Goal: Information Seeking & Learning: Learn about a topic

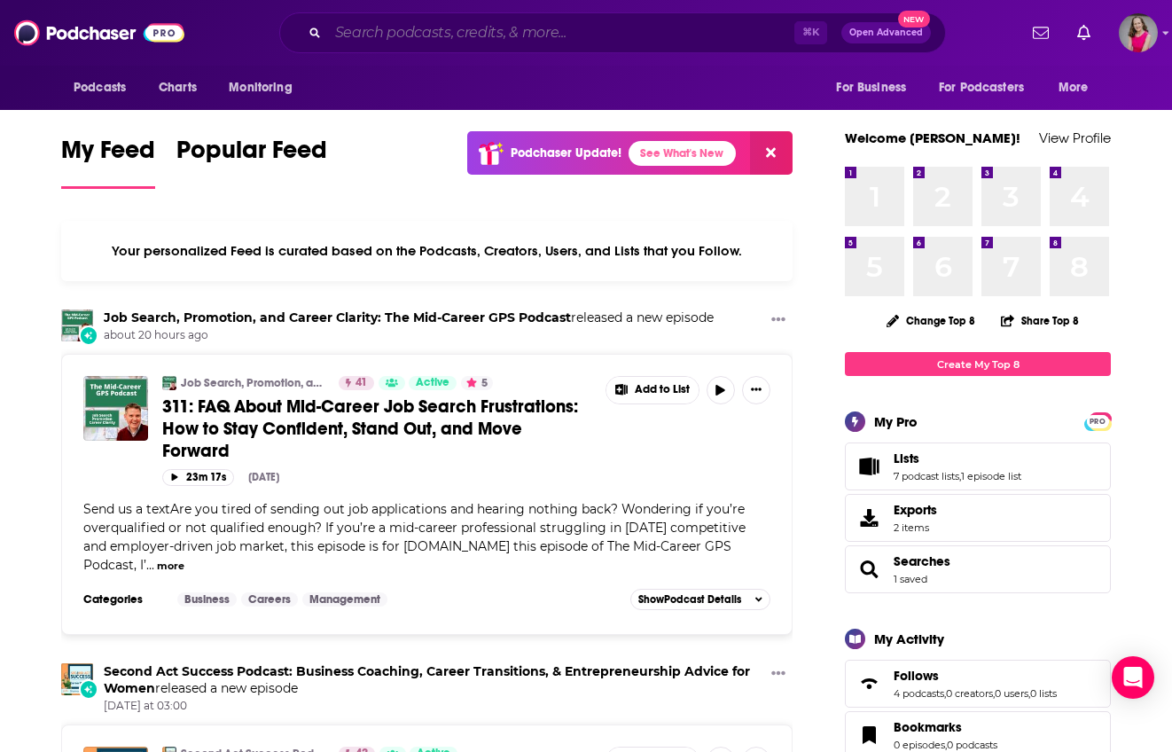
click at [645, 27] on input "Search podcasts, credits, & more..." at bounding box center [561, 33] width 466 height 28
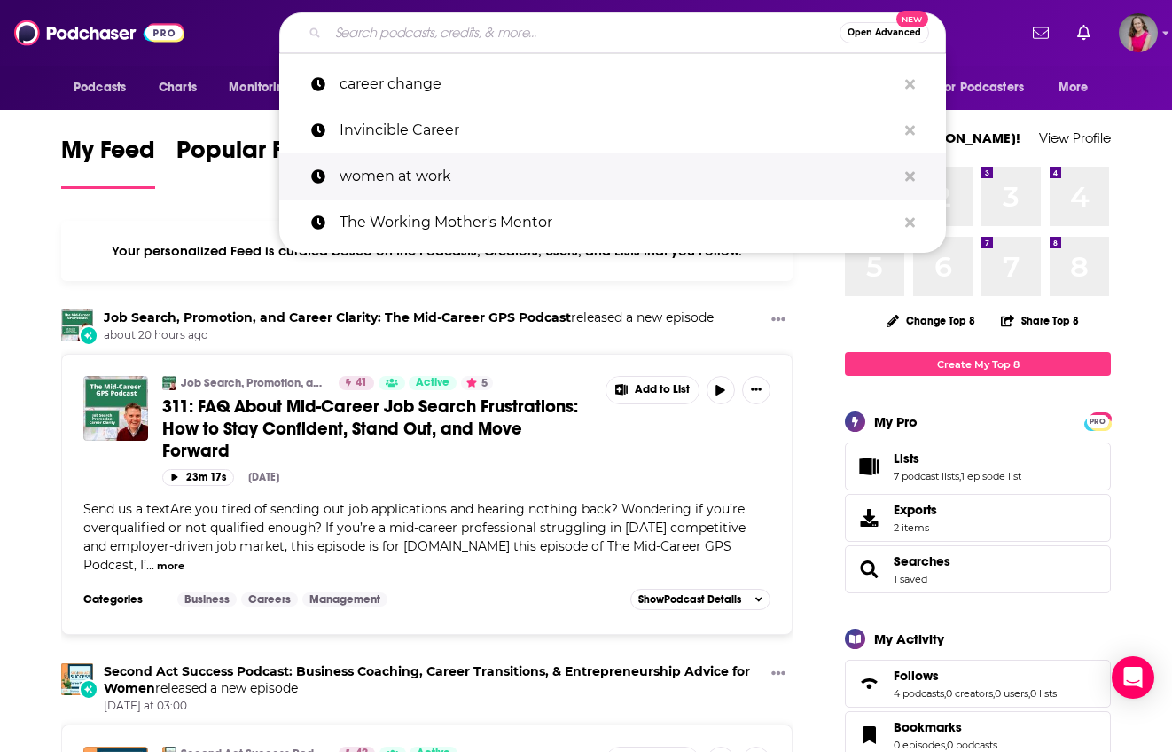
paste input "Invincible Career"
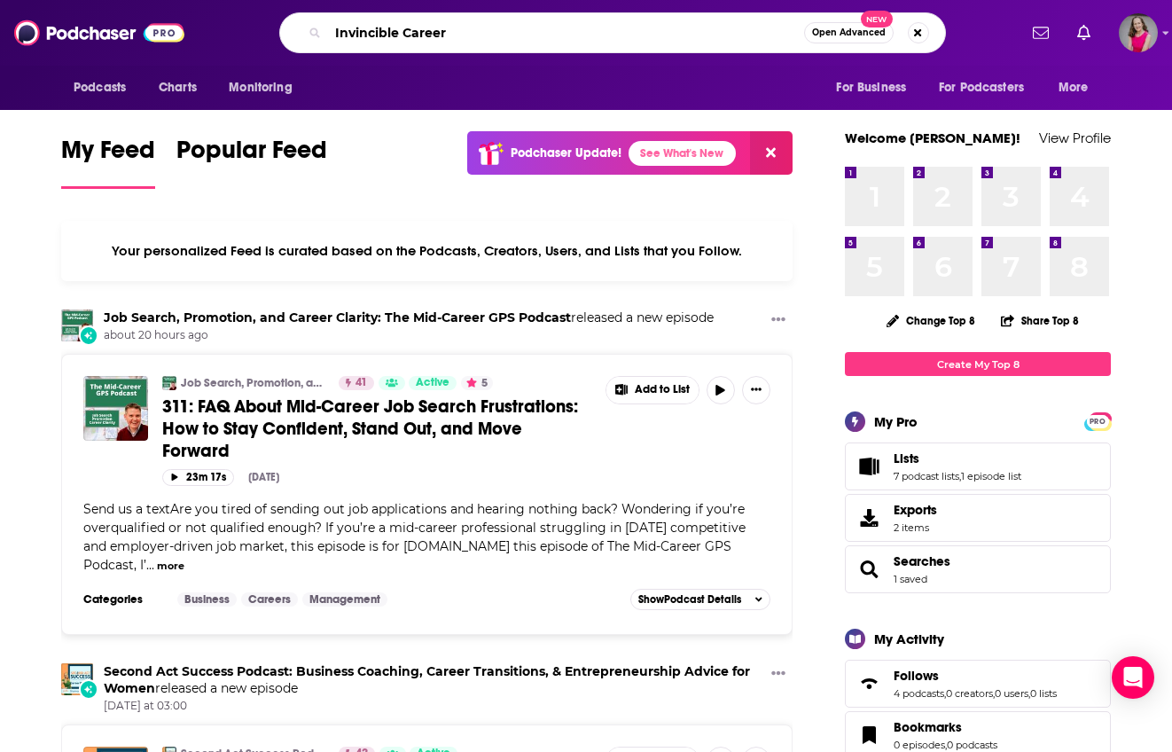
click at [695, 35] on input "Invincible Career" at bounding box center [566, 33] width 476 height 28
type input "Invincible Career"
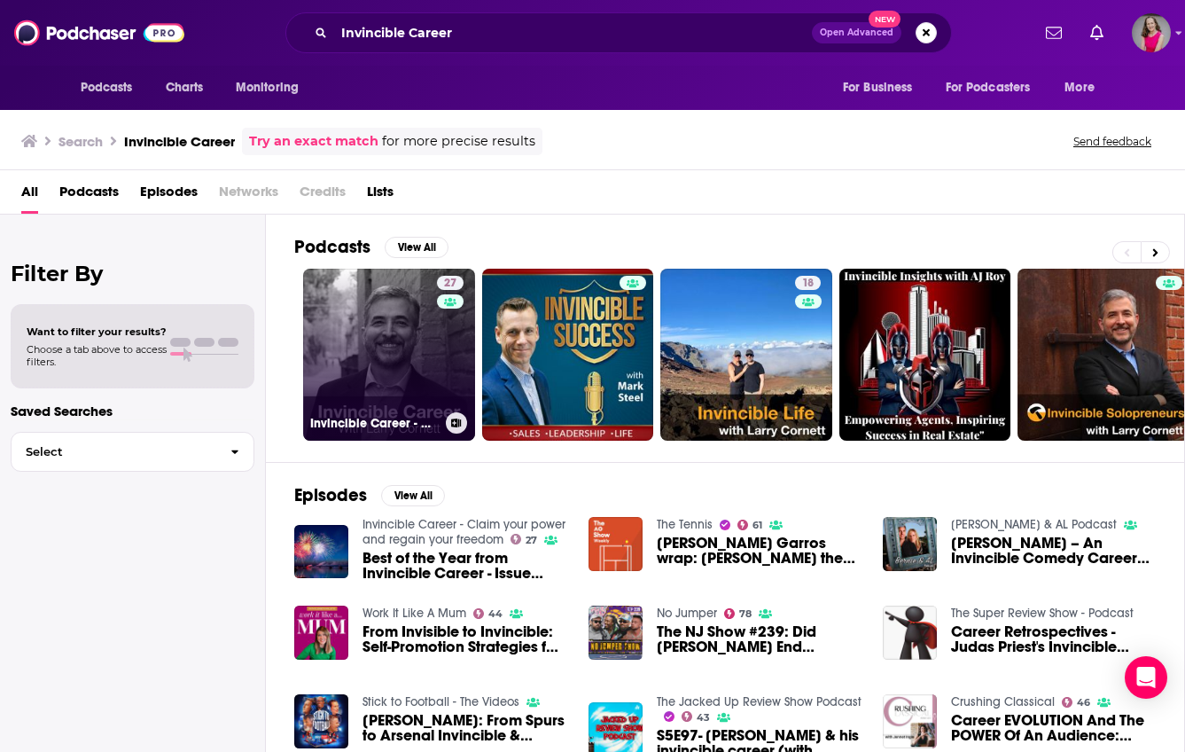
click at [415, 371] on link "27 Invincible Career - Claim your power and regain your freedom" at bounding box center [389, 355] width 172 height 172
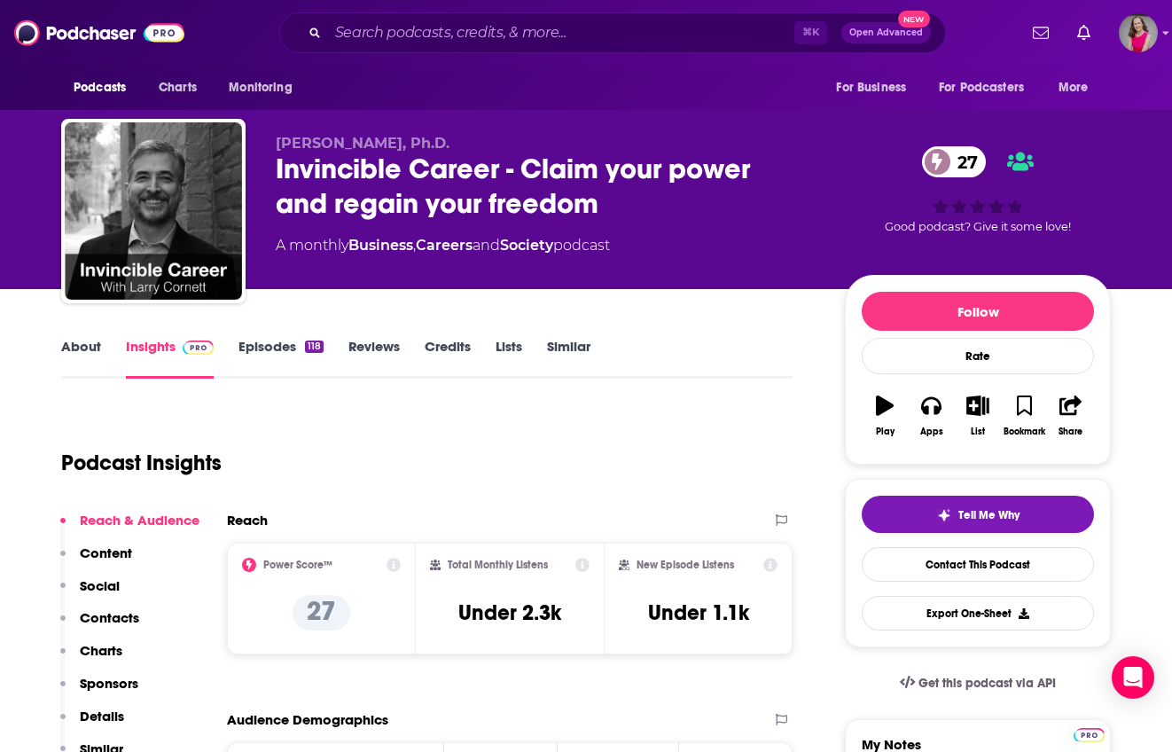
click at [90, 352] on link "About" at bounding box center [81, 358] width 40 height 41
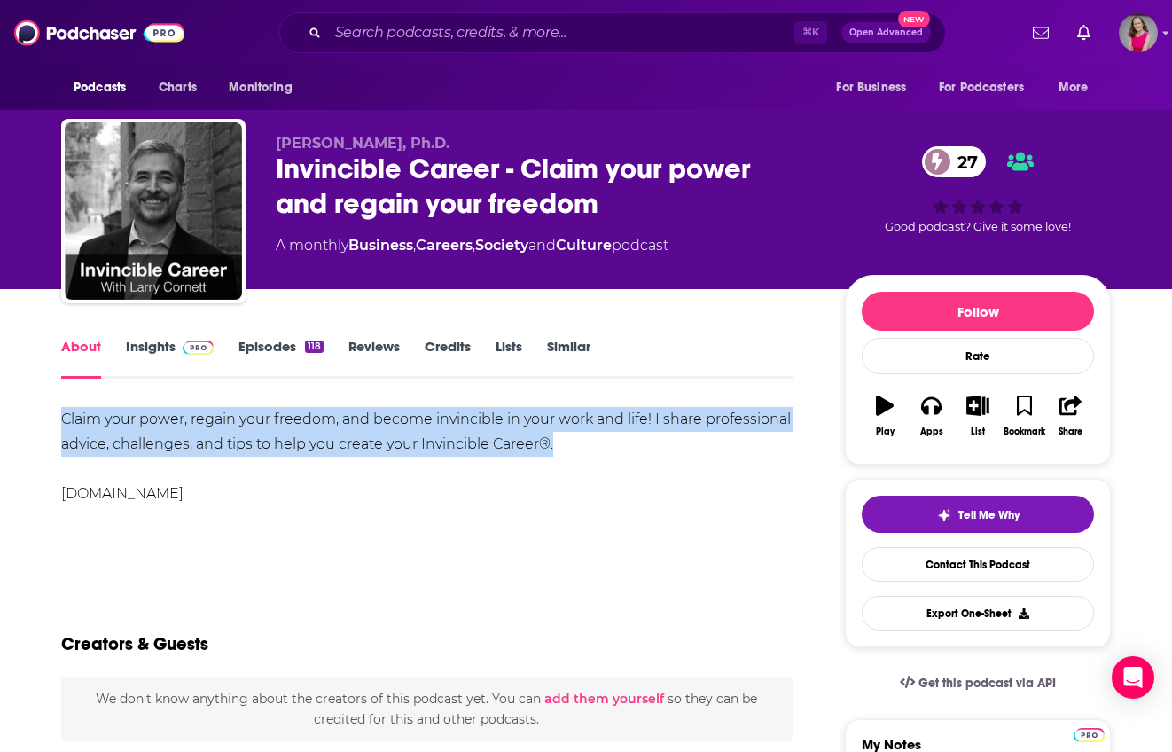
drag, startPoint x: 551, startPoint y: 449, endPoint x: 34, endPoint y: 423, distance: 517.5
copy div "Claim your power, regain your freedom, and become invincible in your work and l…"
click at [274, 355] on link "Episodes 118" at bounding box center [280, 358] width 85 height 41
